Goal: Transaction & Acquisition: Obtain resource

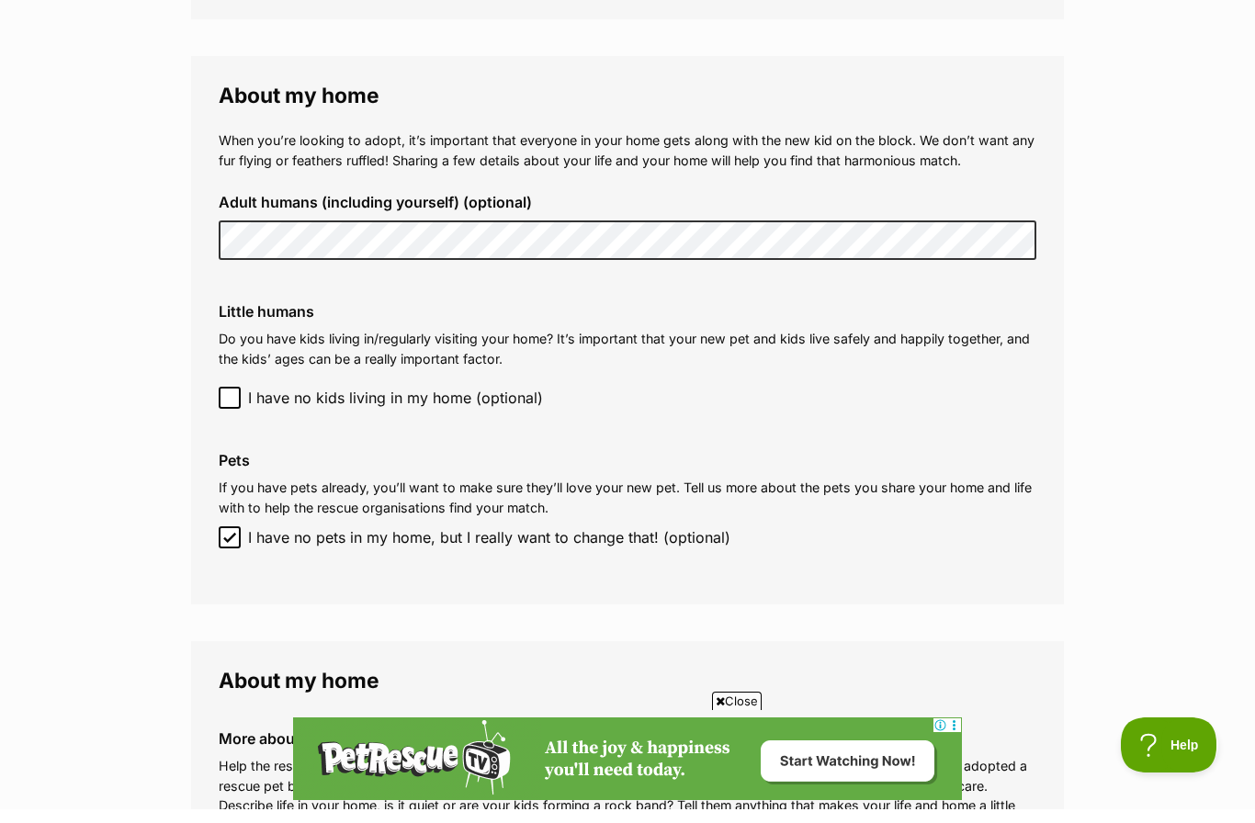
scroll to position [1834, 0]
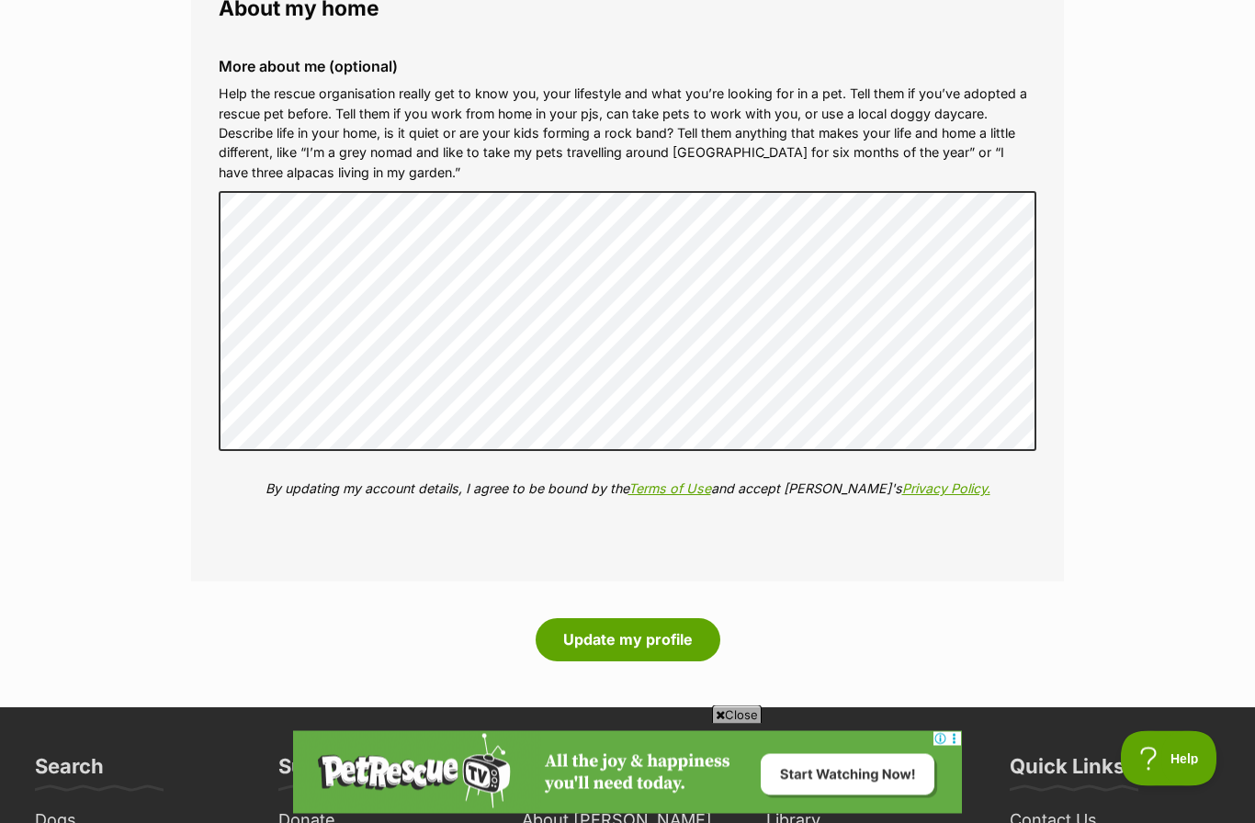
click at [670, 619] on button "Update my profile" at bounding box center [627, 640] width 185 height 42
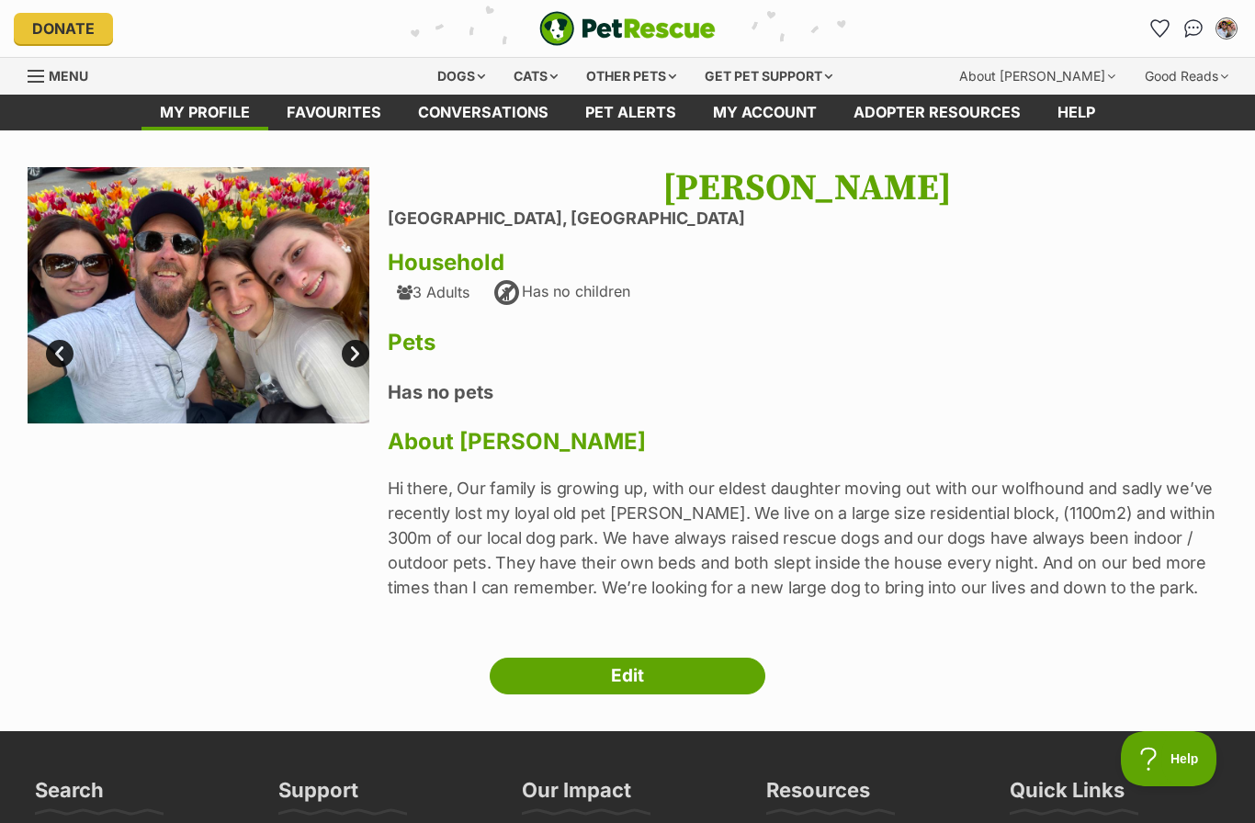
click at [445, 76] on div "Dogs" at bounding box center [460, 76] width 73 height 37
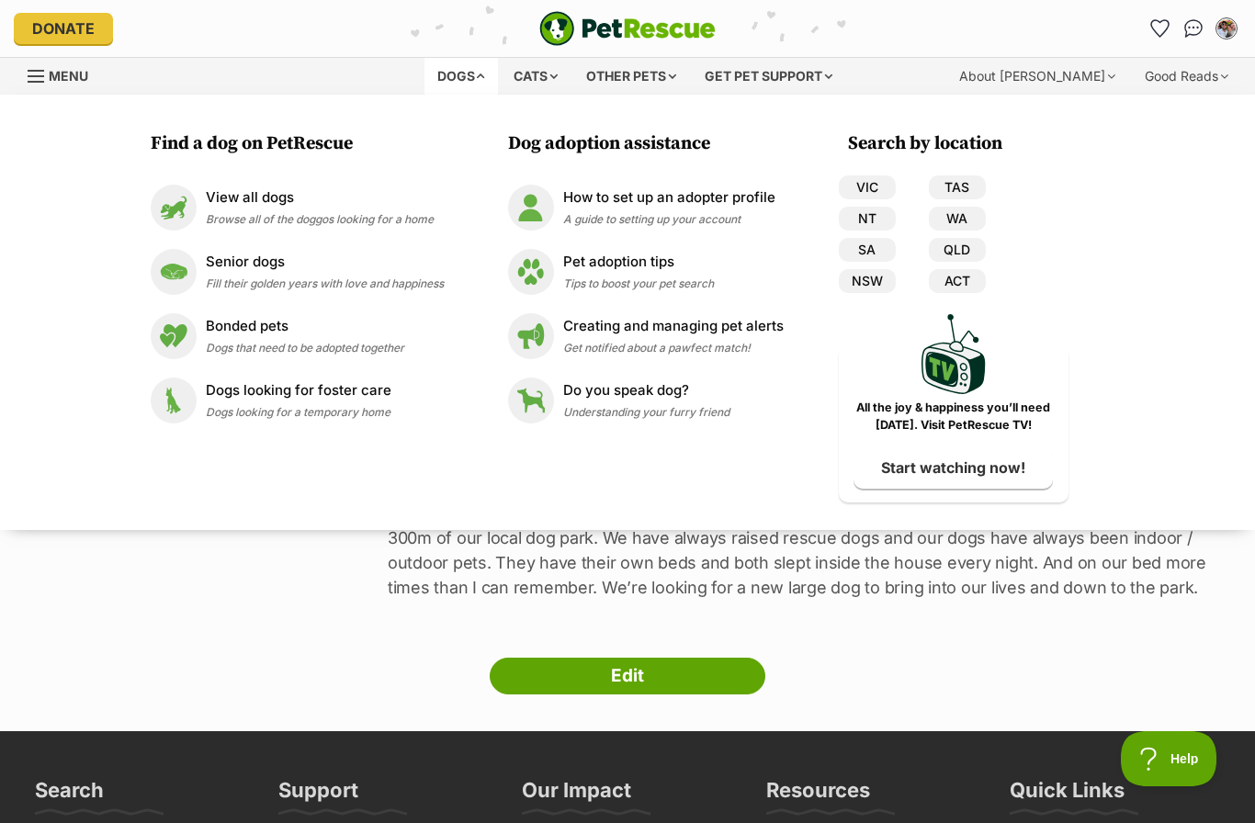
click at [186, 215] on img at bounding box center [174, 208] width 46 height 46
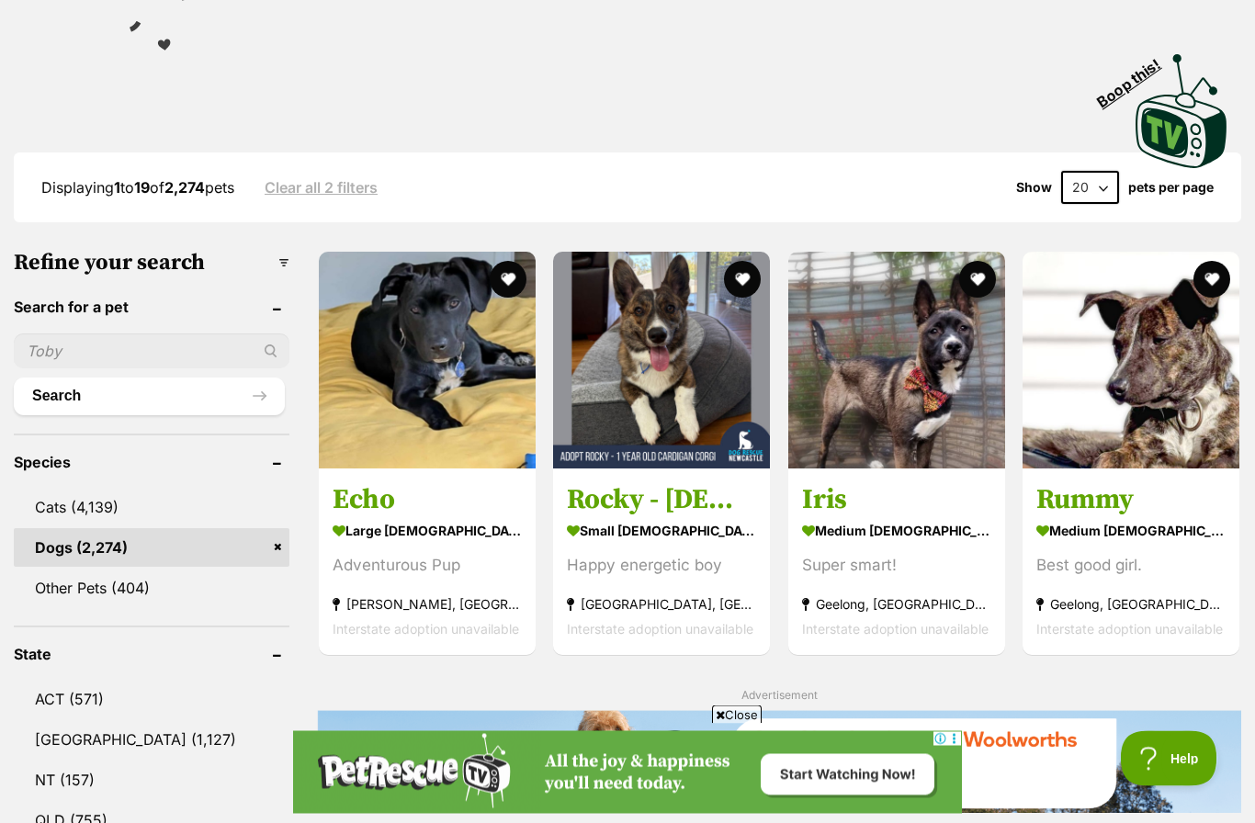
scroll to position [348, 0]
click at [70, 740] on link "NSW (1,127)" at bounding box center [152, 739] width 276 height 39
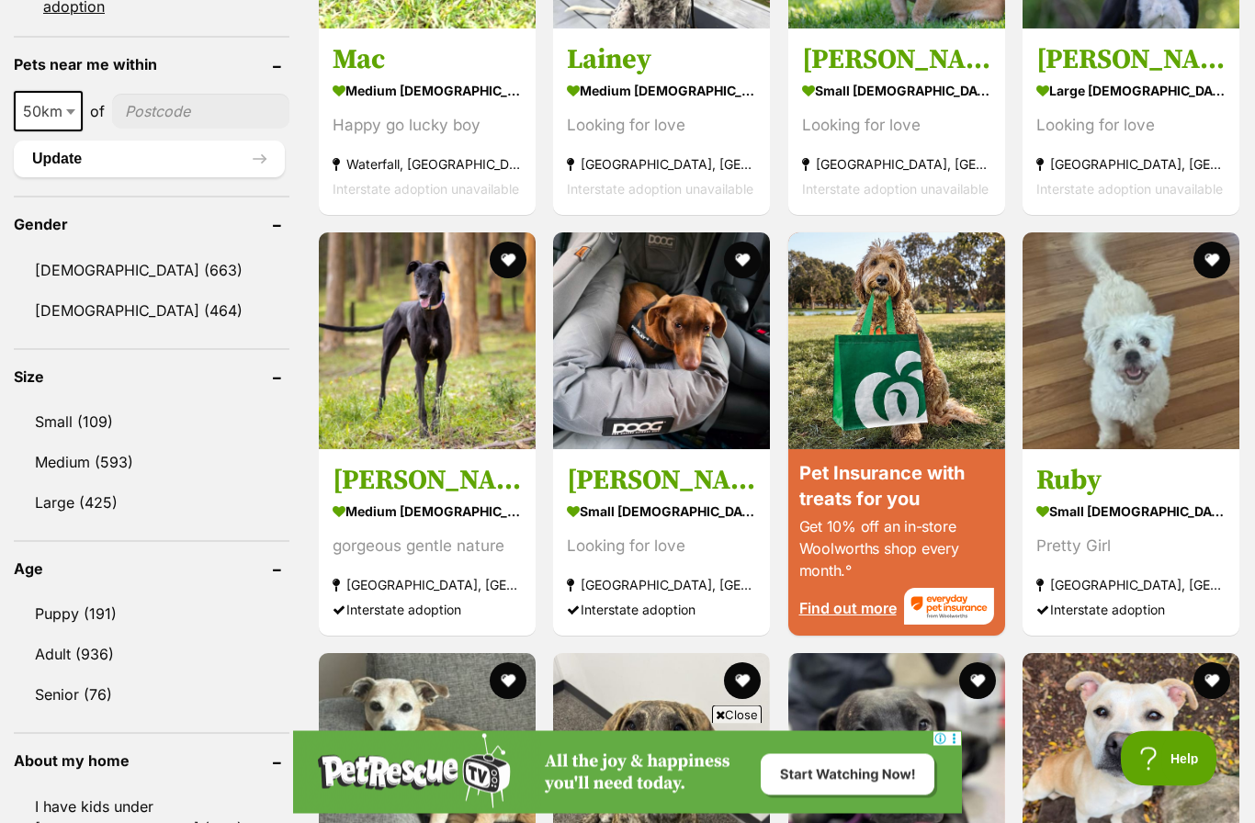
scroll to position [1390, 0]
click at [102, 508] on link "Large (425)" at bounding box center [152, 502] width 276 height 39
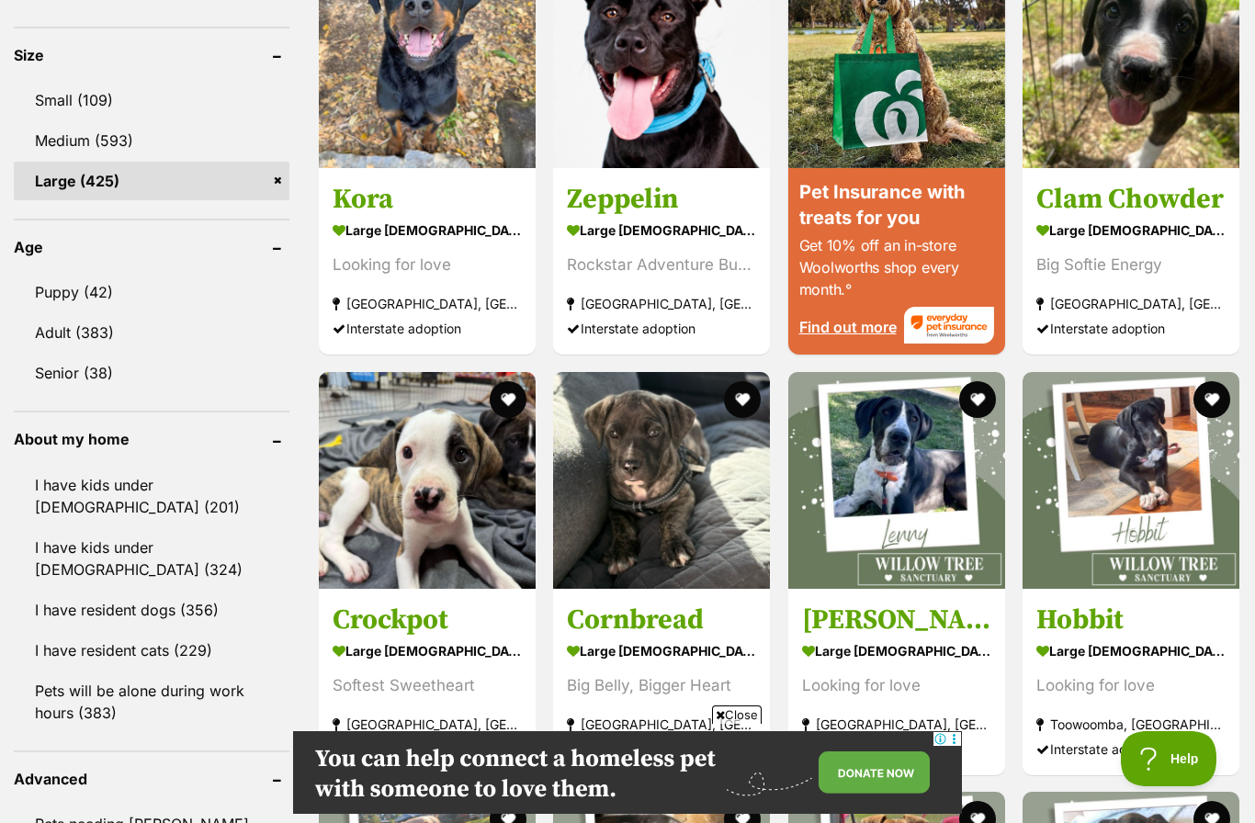
click at [85, 289] on link "Puppy (42)" at bounding box center [152, 292] width 276 height 39
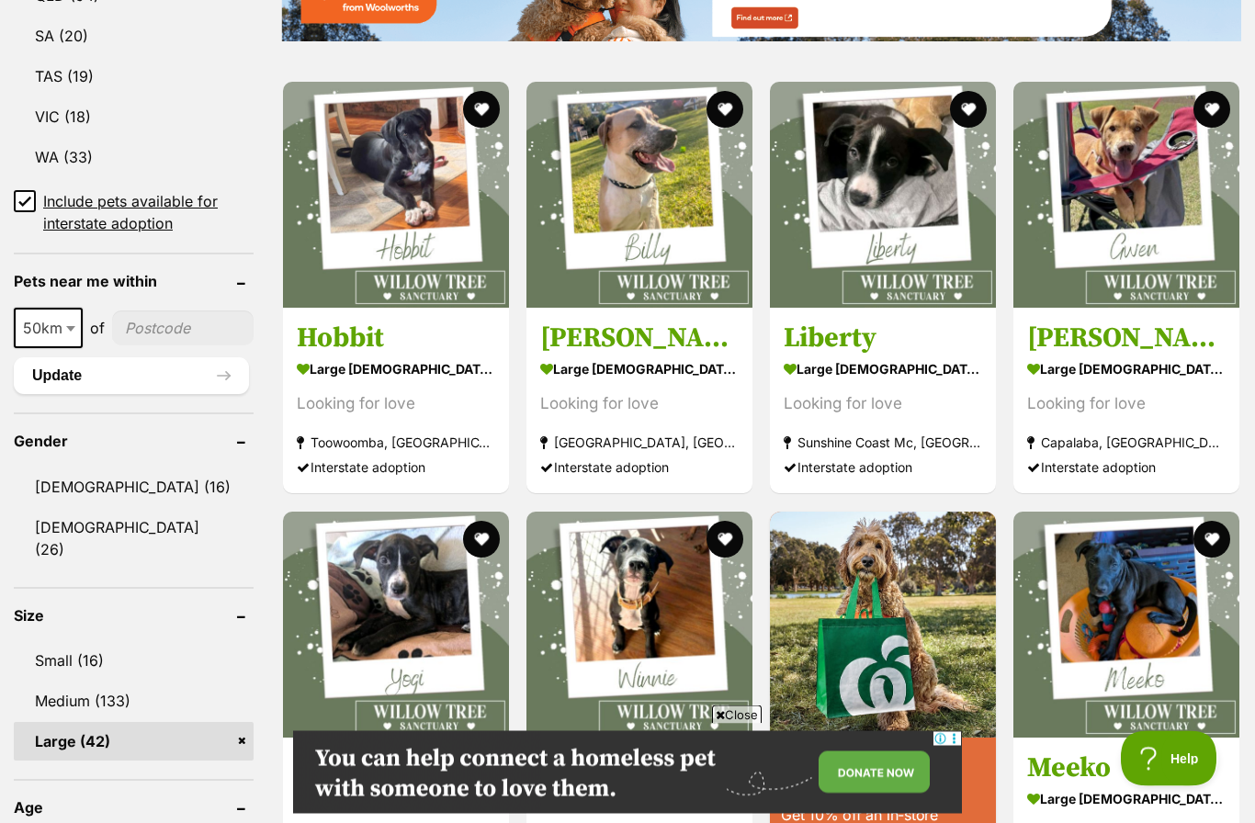
scroll to position [1132, 0]
click at [73, 561] on link "Female (26)" at bounding box center [134, 538] width 240 height 61
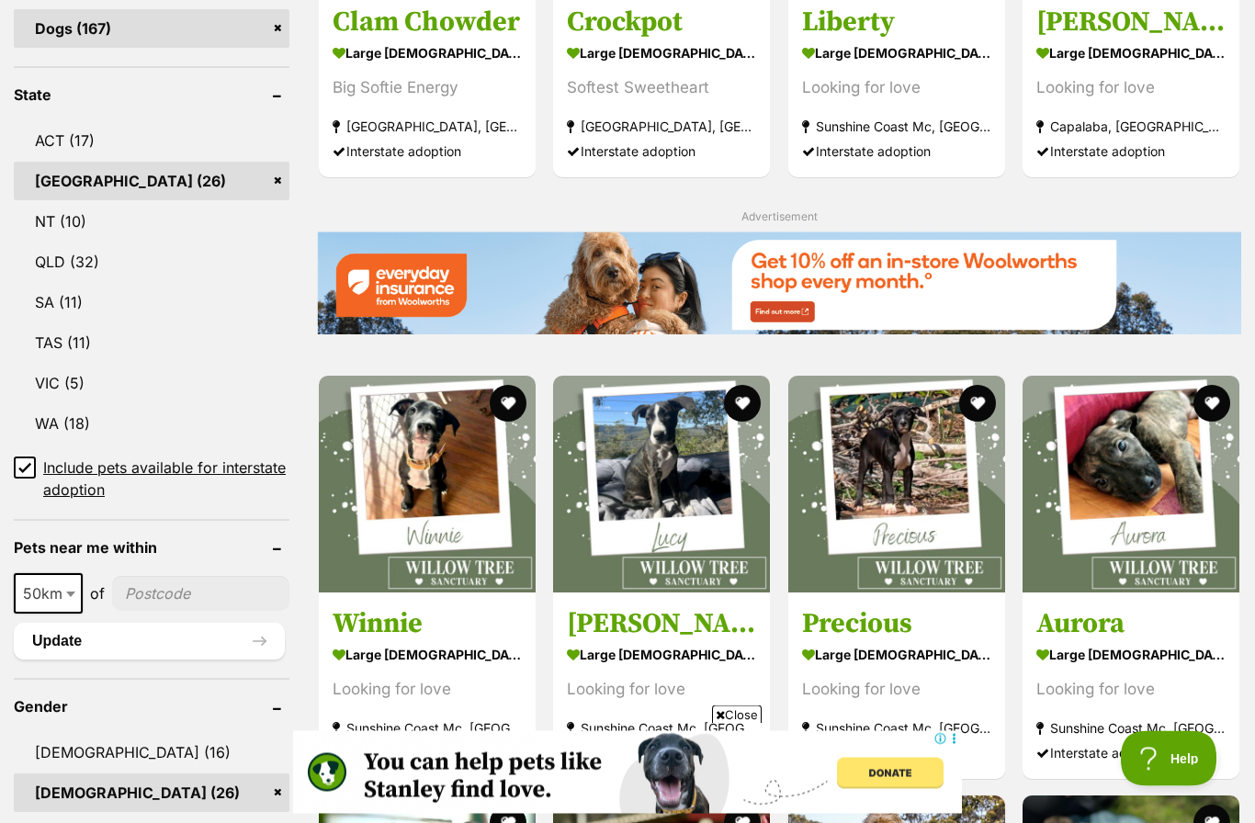
scroll to position [847, 0]
